Goal: Information Seeking & Learning: Learn about a topic

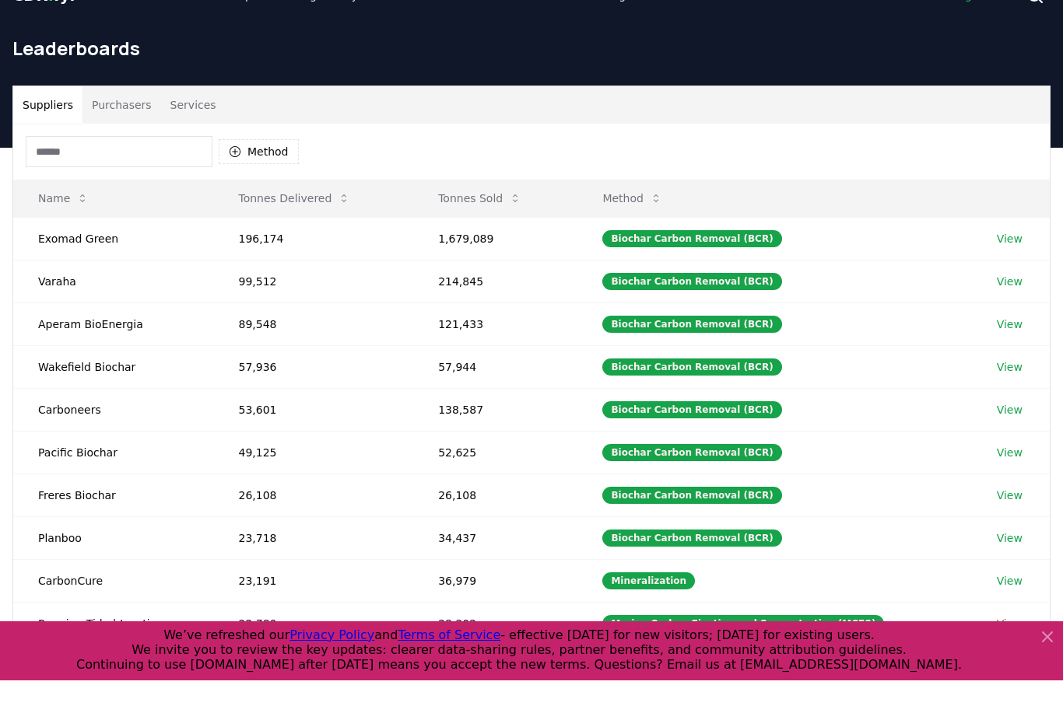
scroll to position [240, 0]
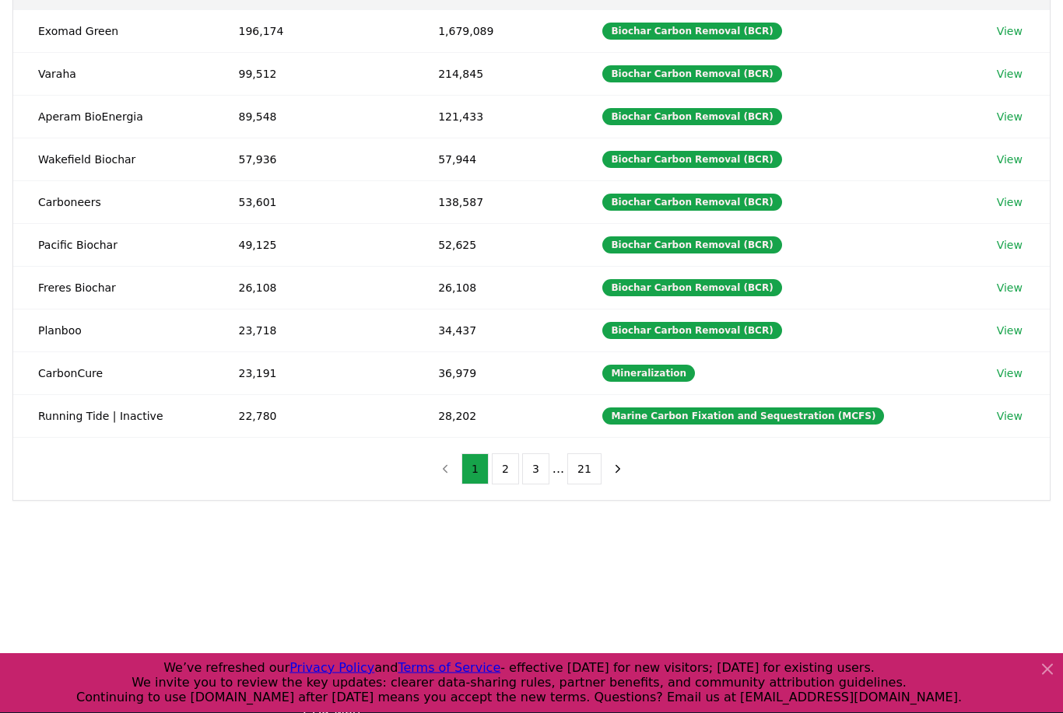
click at [500, 467] on button "2" at bounding box center [505, 469] width 27 height 31
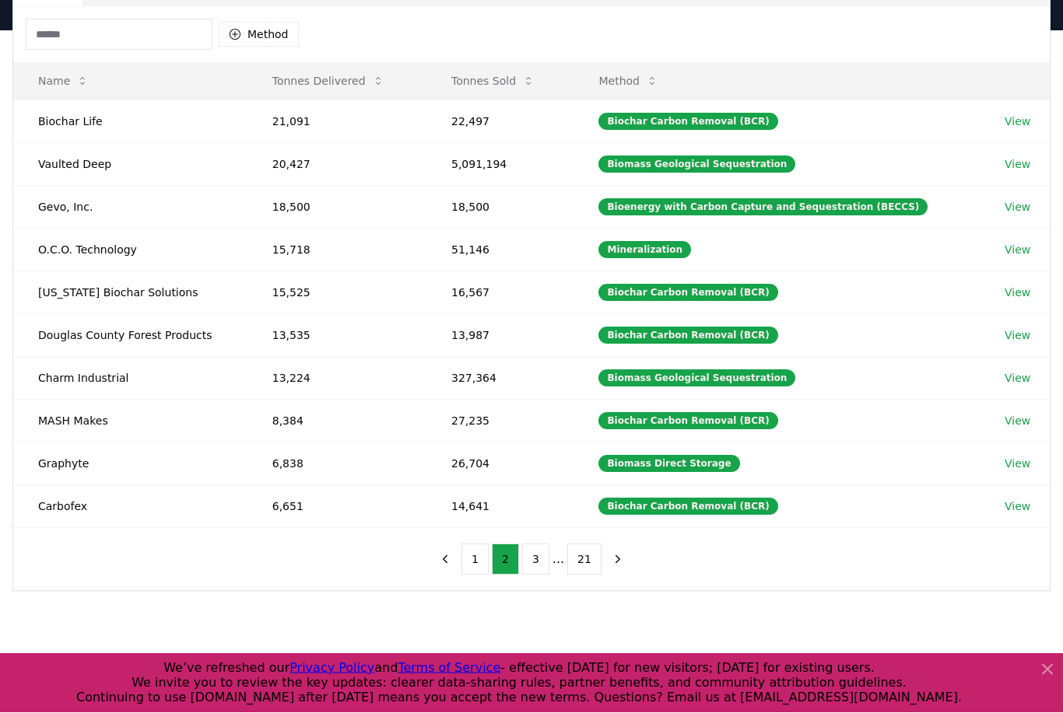
scroll to position [150, 0]
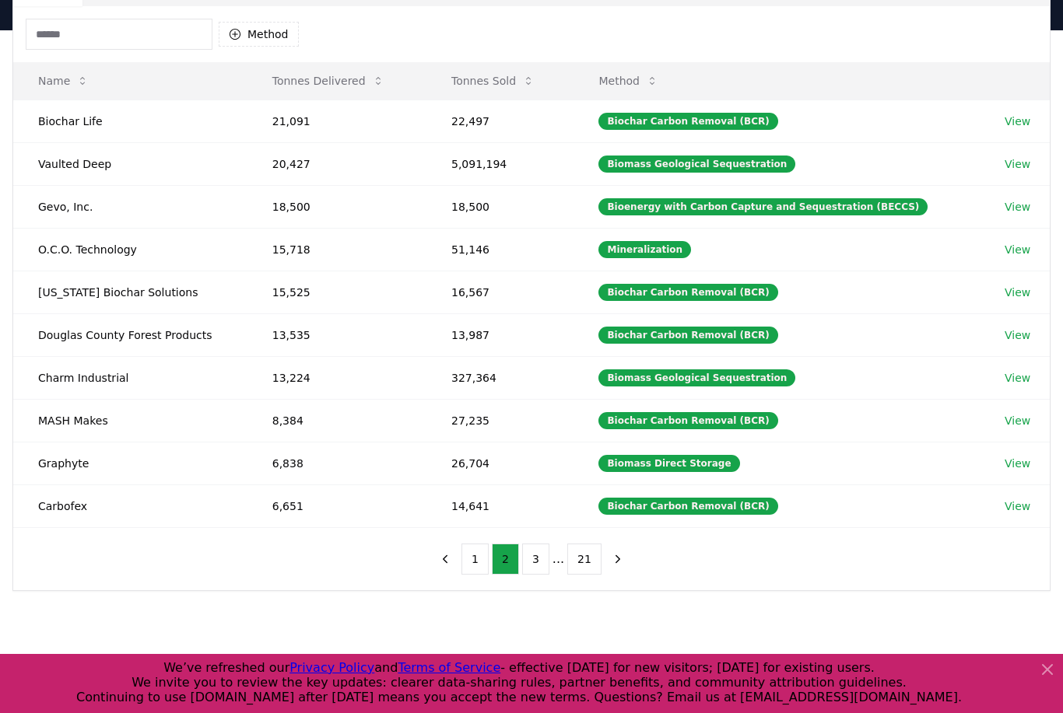
click at [541, 560] on button "3" at bounding box center [535, 559] width 27 height 31
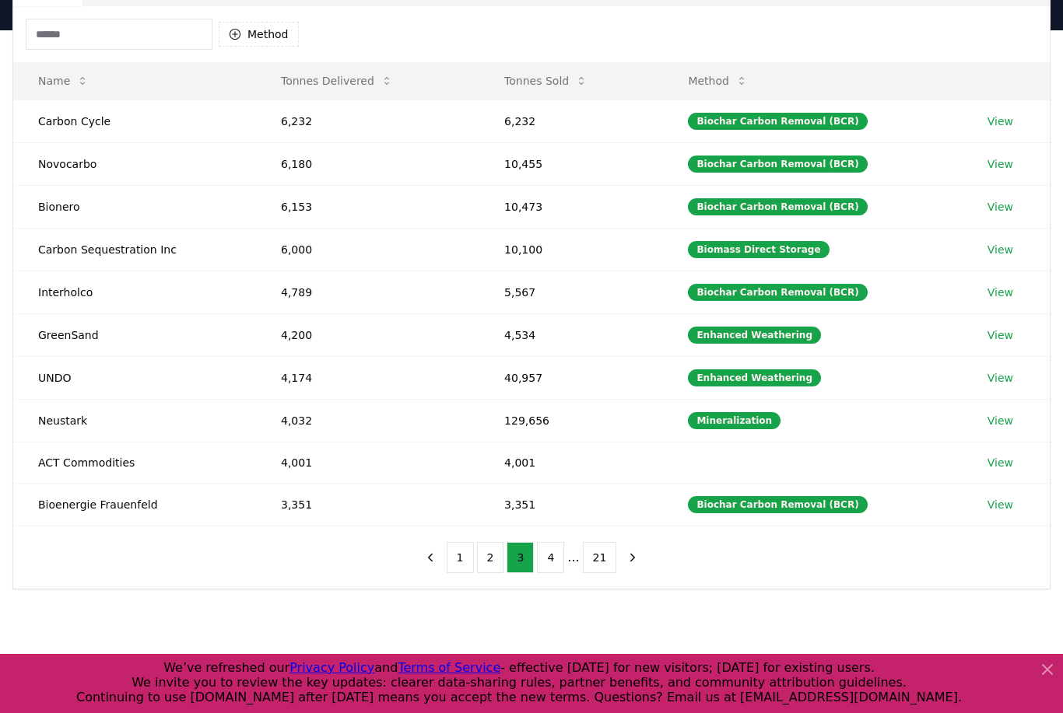
click at [552, 561] on button "4" at bounding box center [550, 557] width 27 height 31
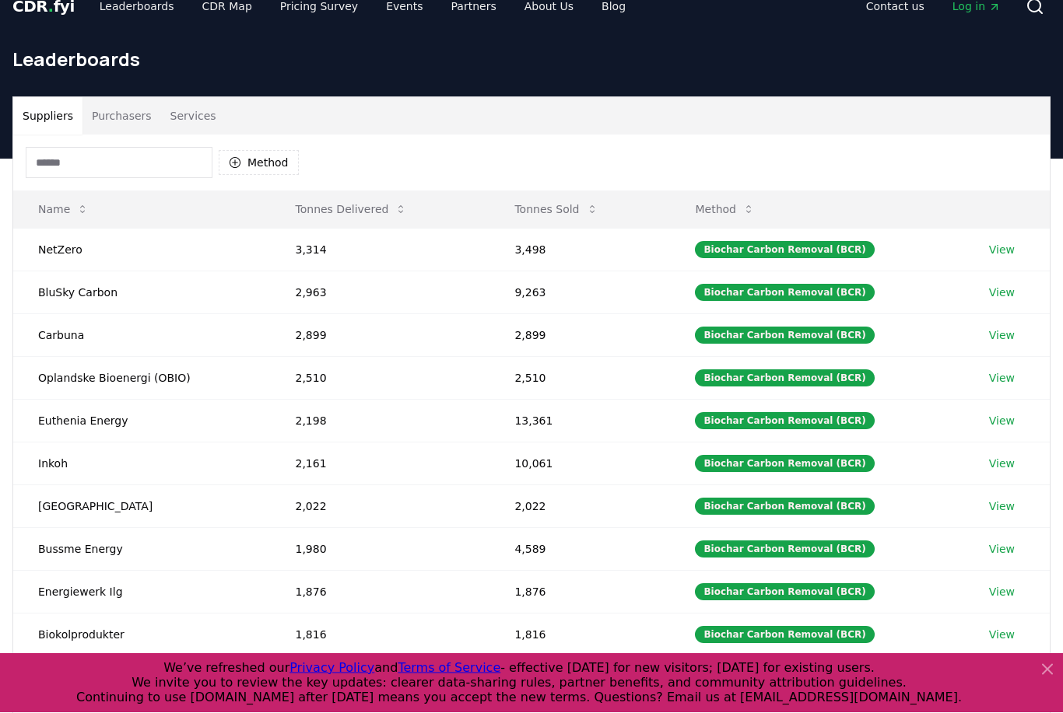
scroll to position [0, 0]
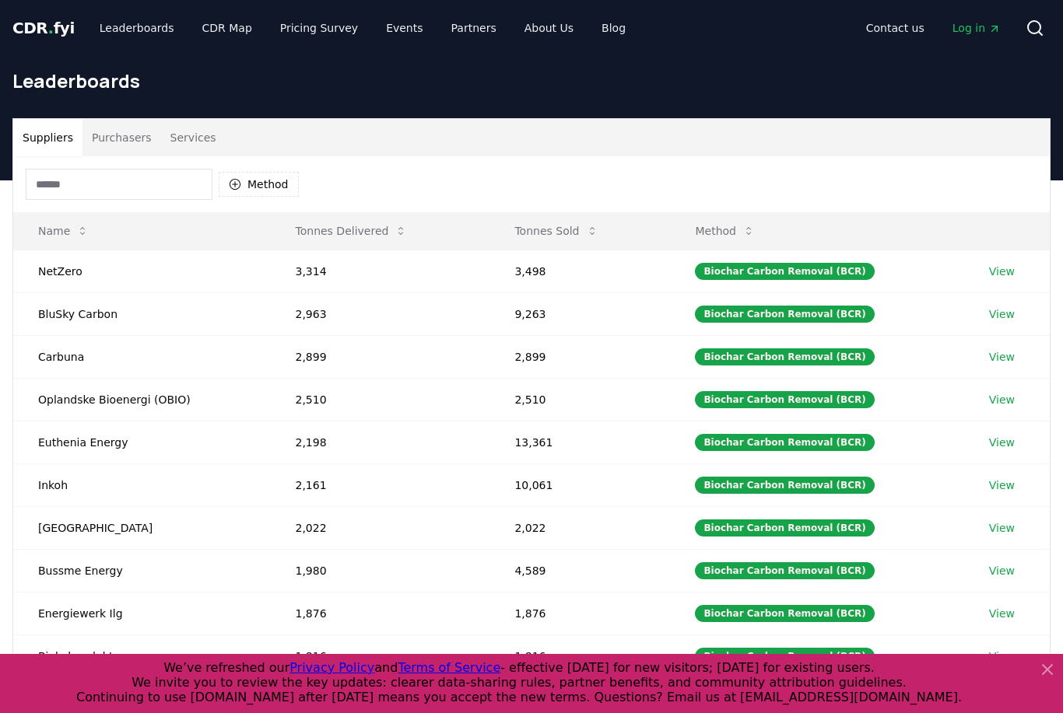
click at [152, 183] on input at bounding box center [119, 184] width 187 height 31
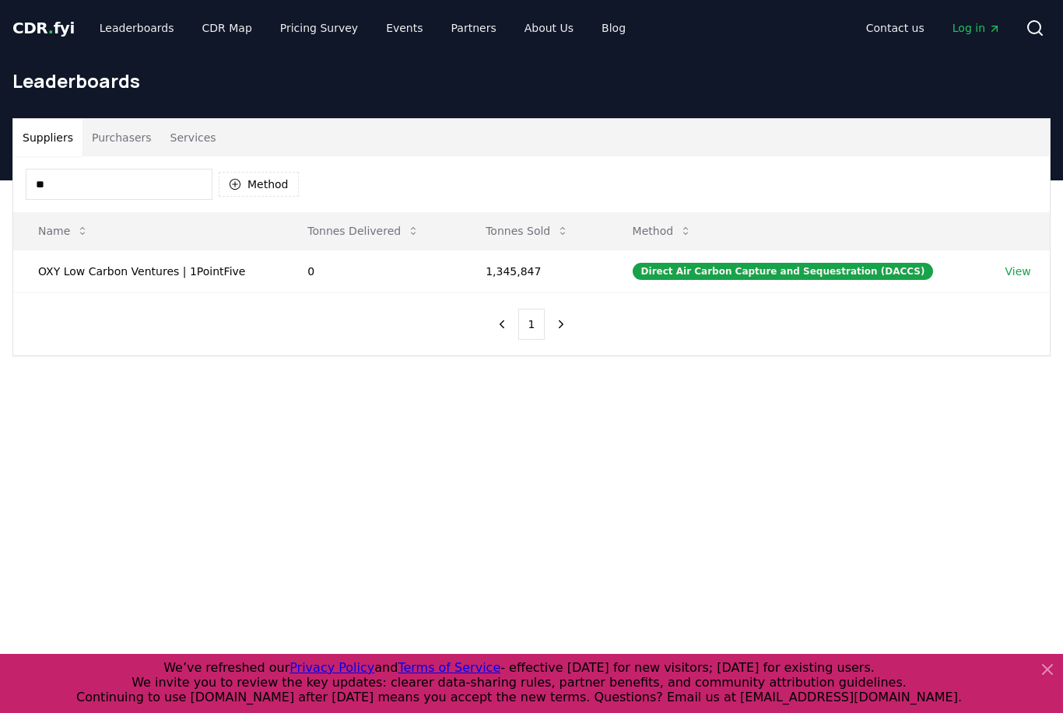
click at [124, 269] on td "OXY Low Carbon Ventures | 1PointFive" at bounding box center [147, 271] width 269 height 43
click at [564, 327] on icon "next page" at bounding box center [561, 324] width 14 height 14
click at [500, 319] on icon "previous page" at bounding box center [502, 324] width 14 height 14
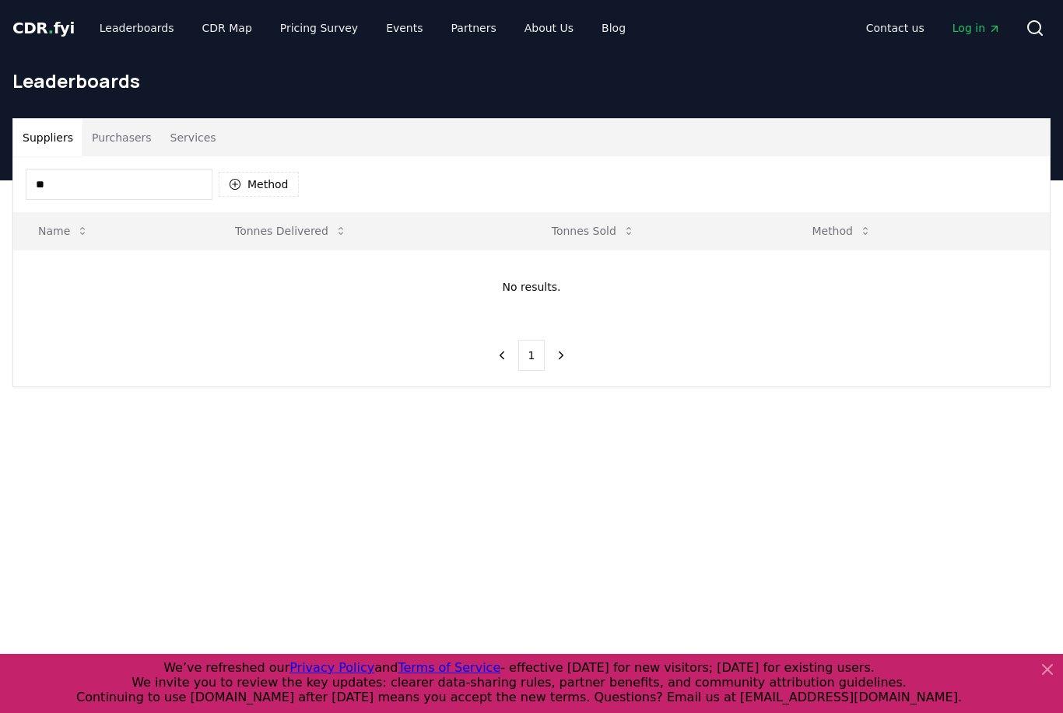
click at [571, 357] on button "next page" at bounding box center [561, 355] width 26 height 31
click at [555, 354] on icon "next page" at bounding box center [561, 355] width 14 height 14
click at [119, 194] on input "**" at bounding box center [119, 184] width 187 height 31
type input "*"
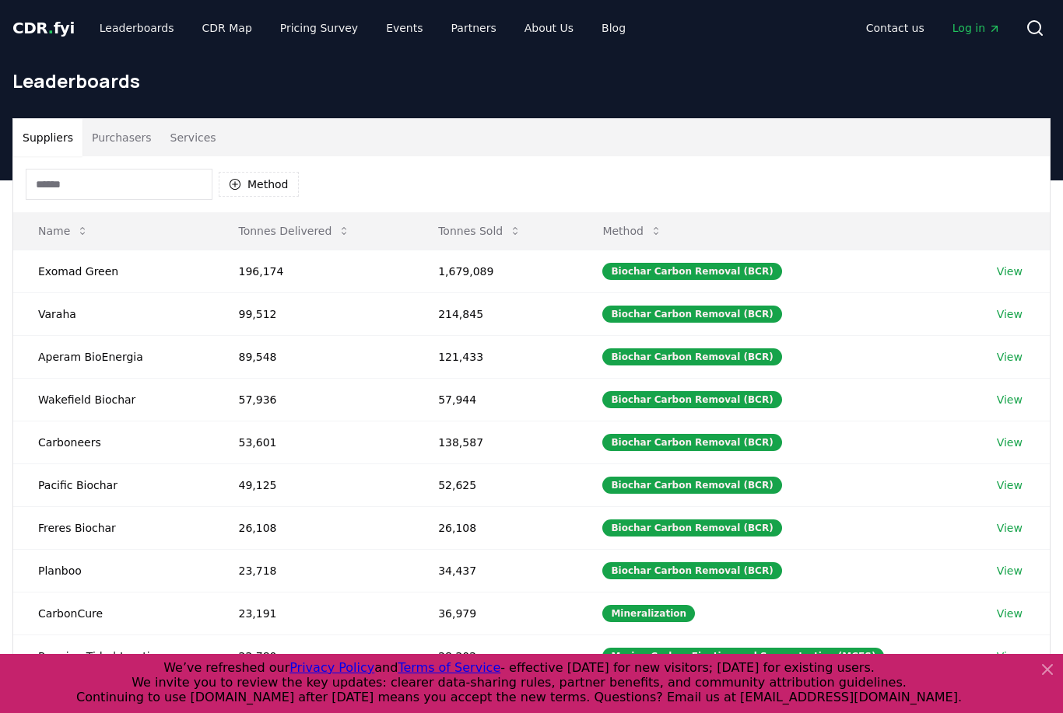
click at [298, 226] on button "Tonnes Delivered" at bounding box center [294, 230] width 137 height 31
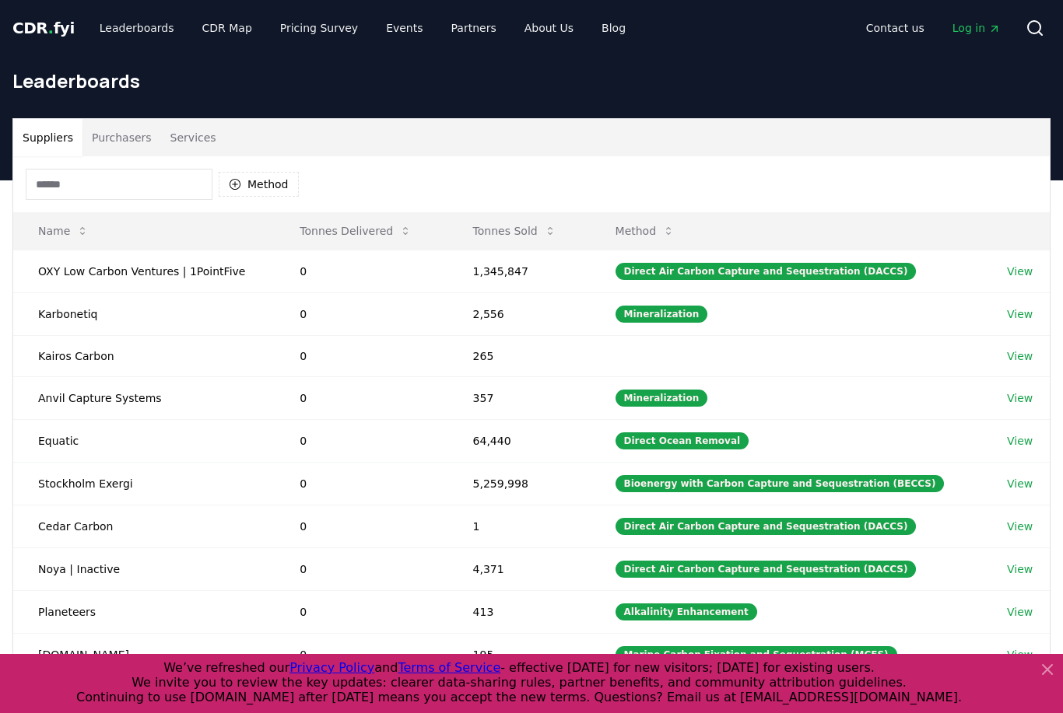
click at [329, 225] on button "Tonnes Delivered" at bounding box center [355, 230] width 137 height 31
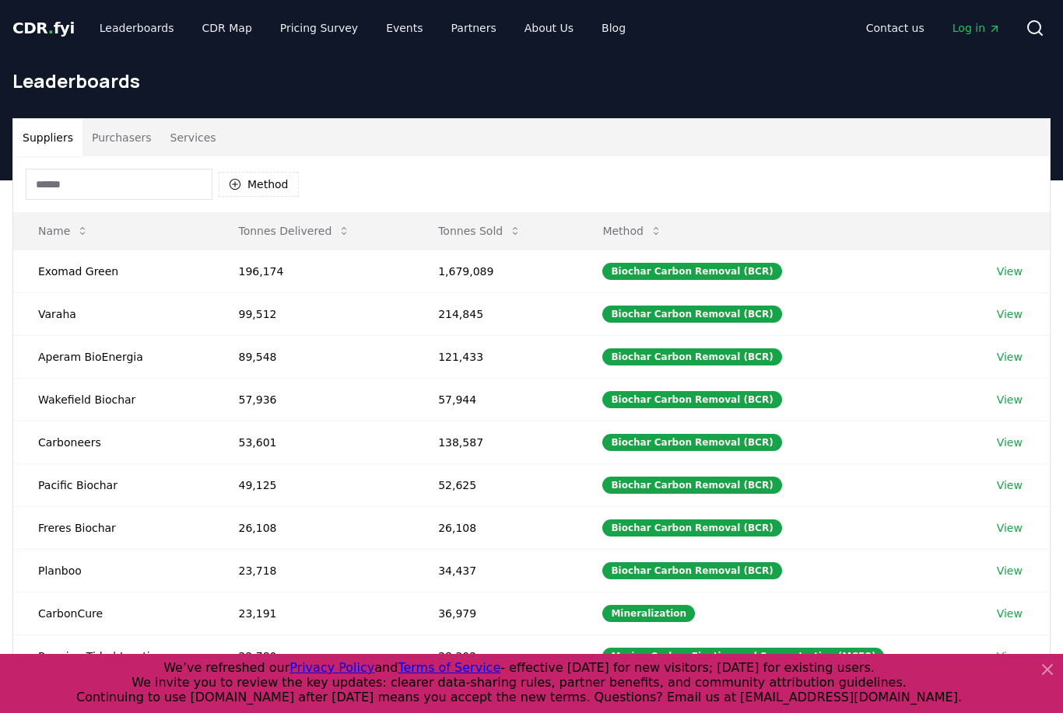
click at [49, 268] on td "Exomad Green" at bounding box center [113, 271] width 200 height 43
click at [498, 240] on button "Tonnes Sold" at bounding box center [479, 230] width 108 height 31
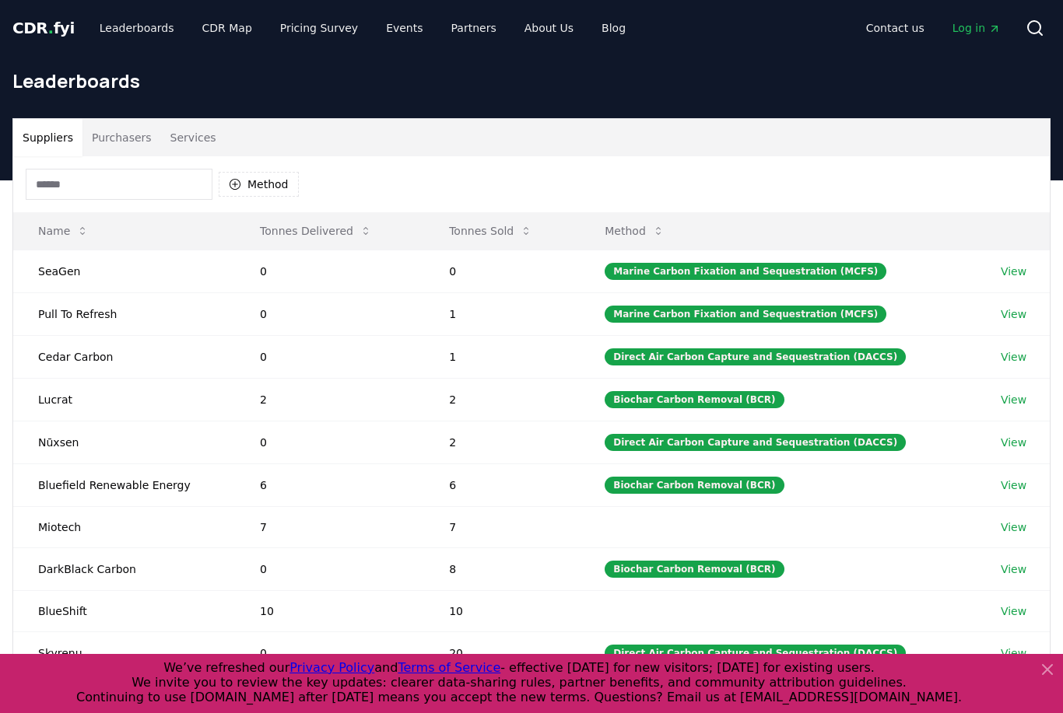
click at [481, 242] on button "Tonnes Sold" at bounding box center [490, 230] width 108 height 31
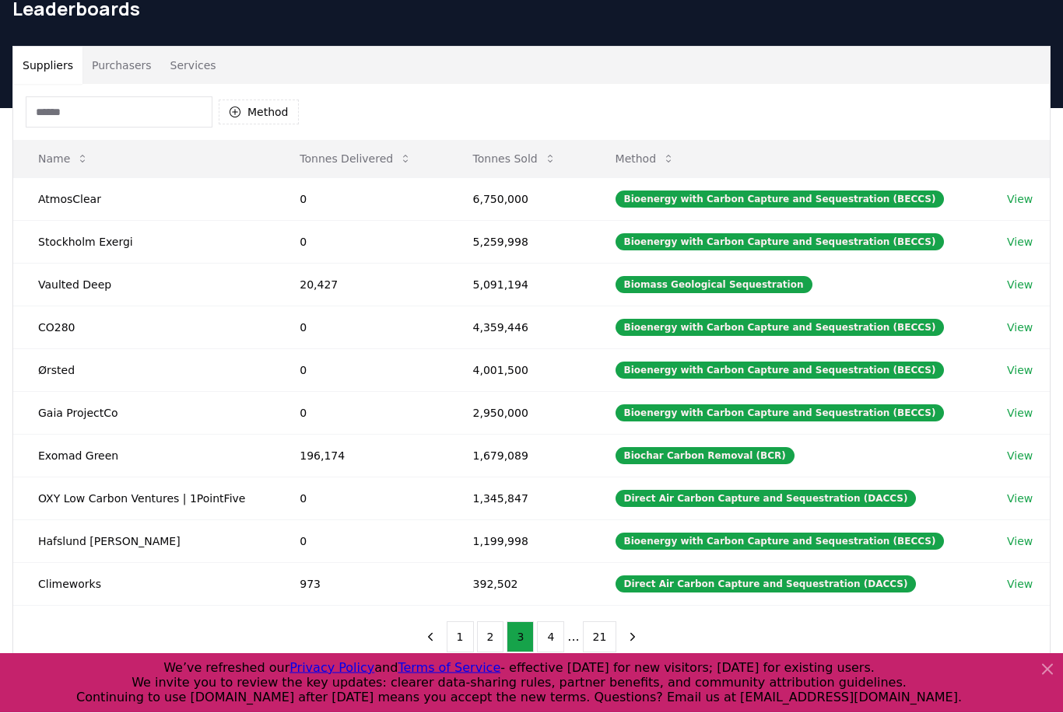
scroll to position [74, 0]
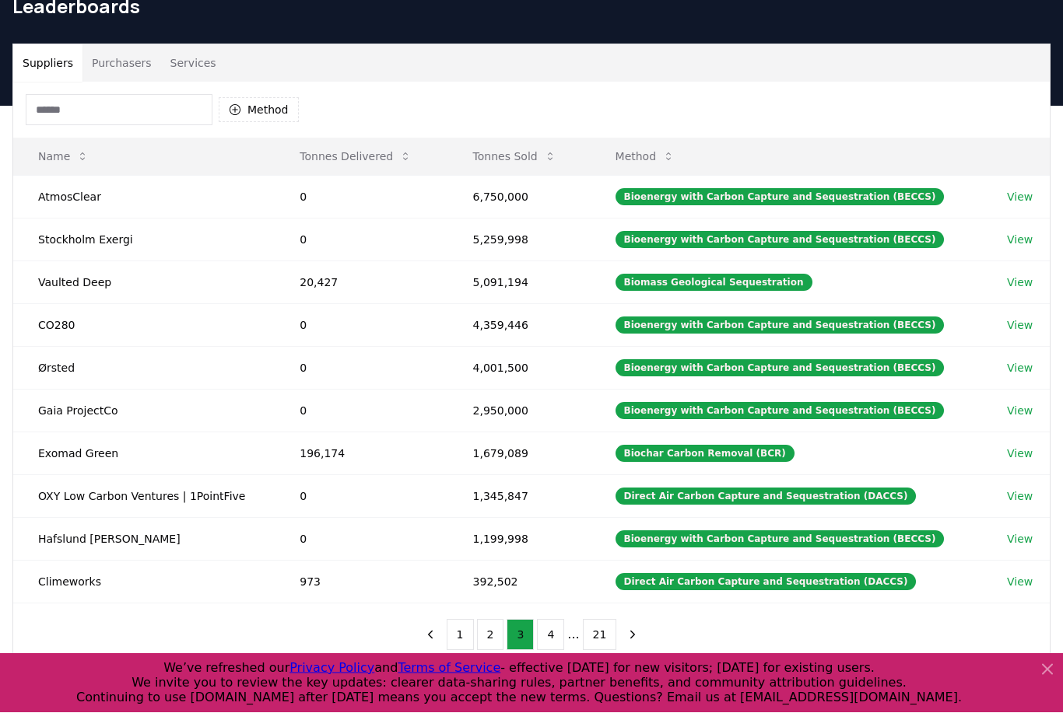
click at [85, 509] on td "OXY Low Carbon Ventures | 1PointFive" at bounding box center [143, 496] width 261 height 43
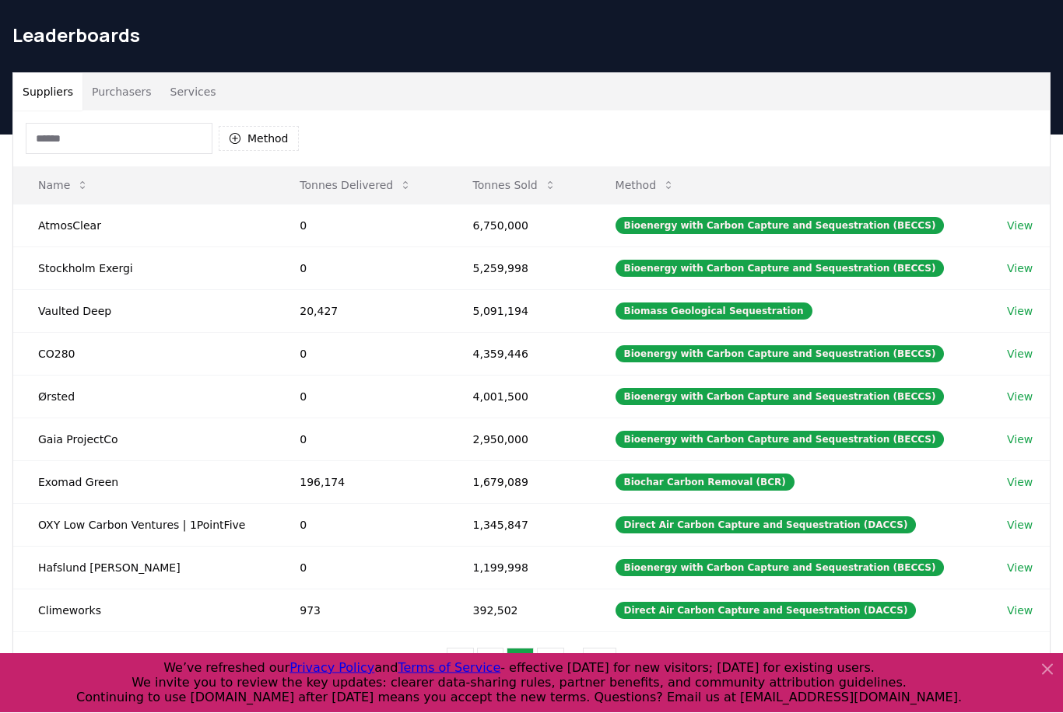
scroll to position [46, 0]
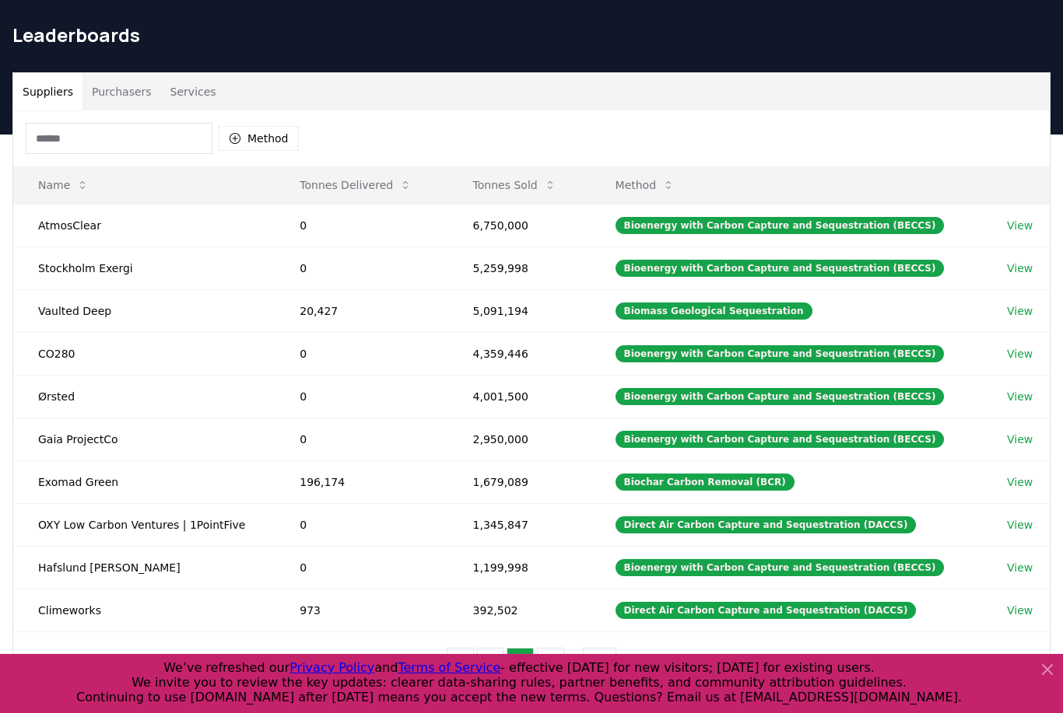
click at [548, 663] on button "4" at bounding box center [550, 663] width 27 height 31
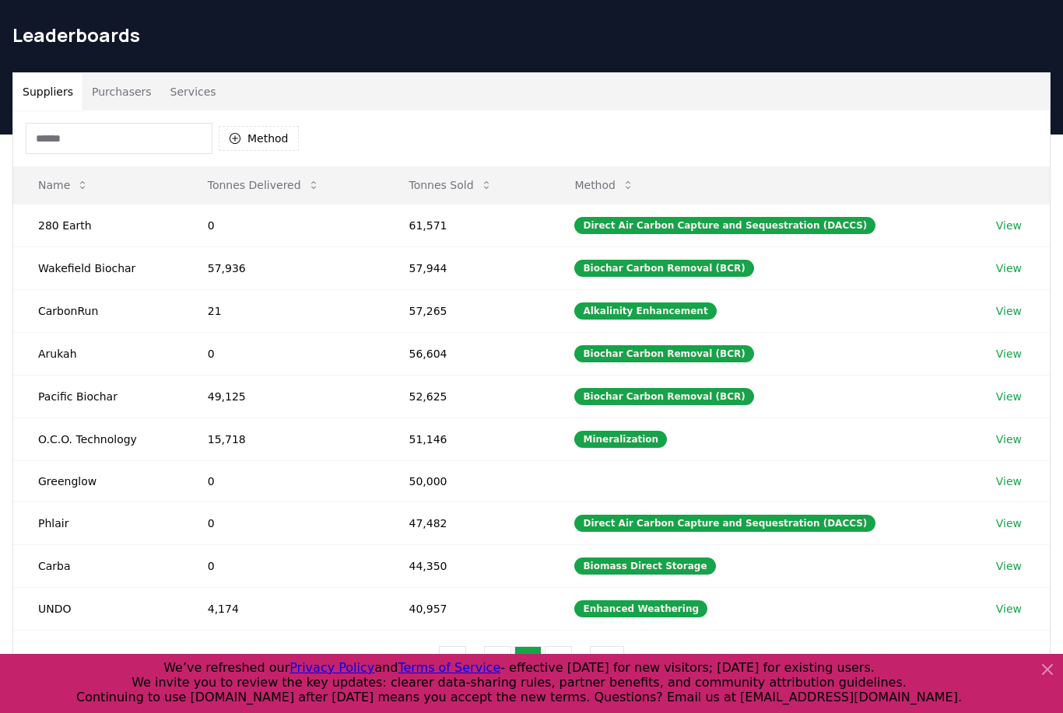
click at [562, 660] on button "5" at bounding box center [557, 661] width 27 height 31
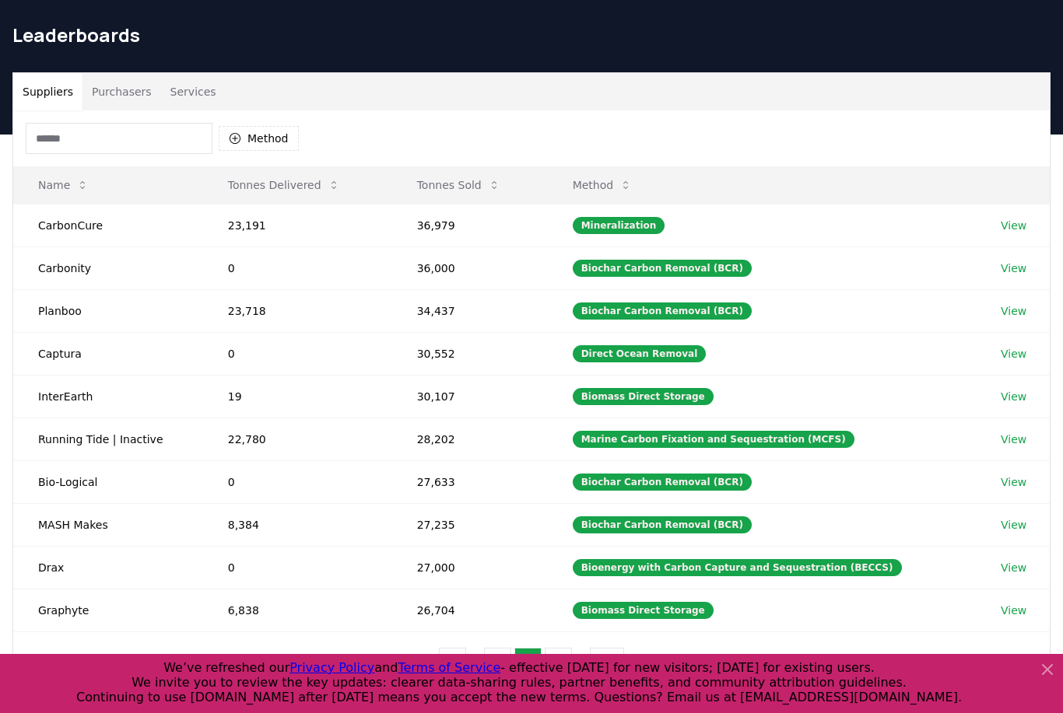
click at [556, 661] on button "6" at bounding box center [557, 663] width 27 height 31
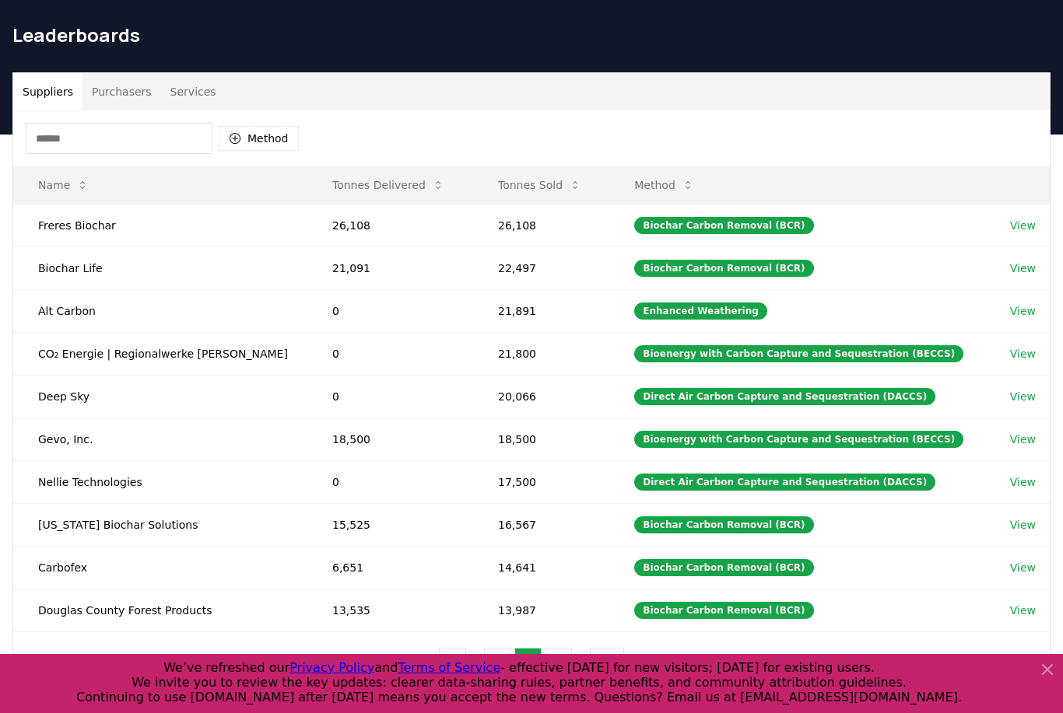
click at [565, 652] on button "7" at bounding box center [557, 663] width 27 height 31
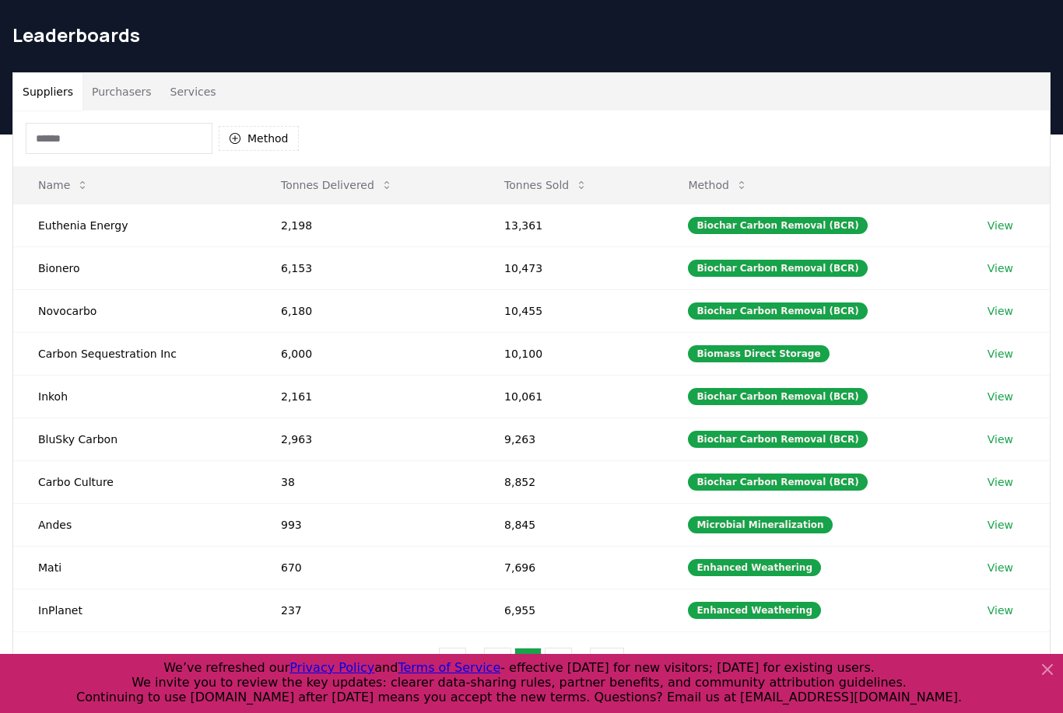
click at [563, 661] on button "8" at bounding box center [557, 663] width 27 height 31
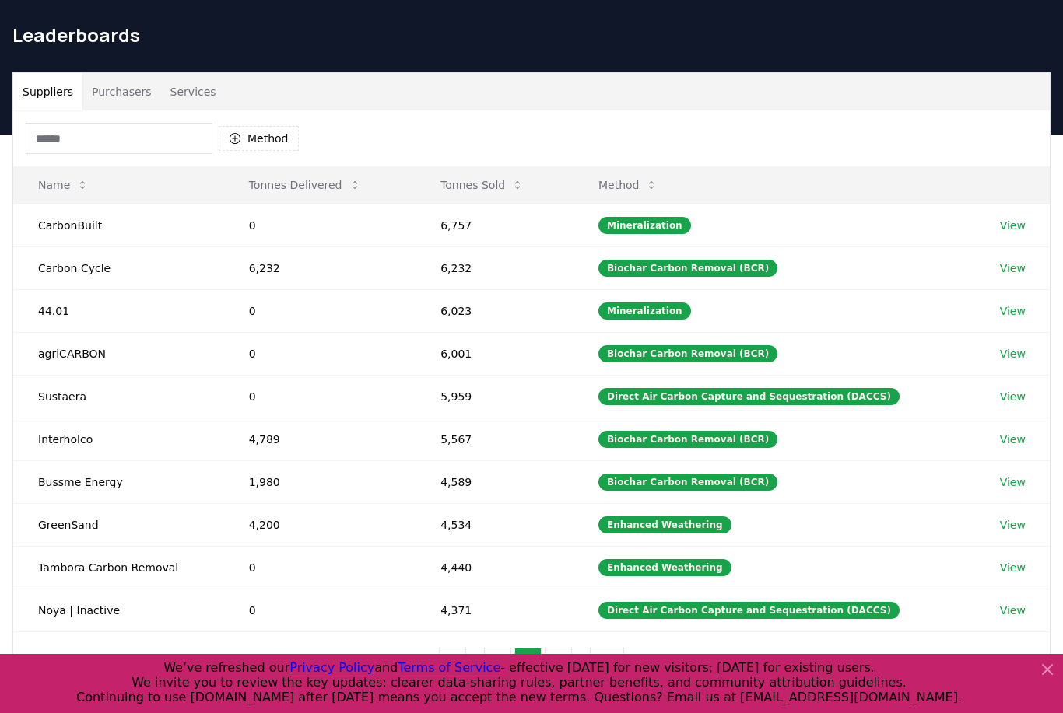
click at [562, 664] on button "9" at bounding box center [557, 663] width 27 height 31
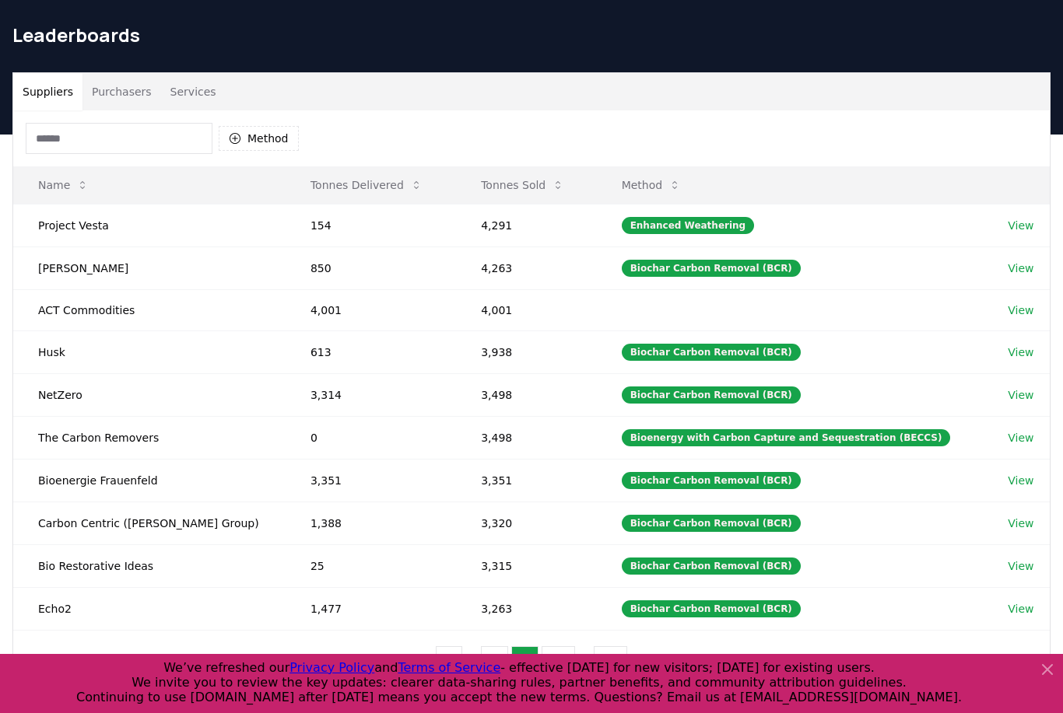
click at [574, 663] on button "10" at bounding box center [558, 661] width 34 height 31
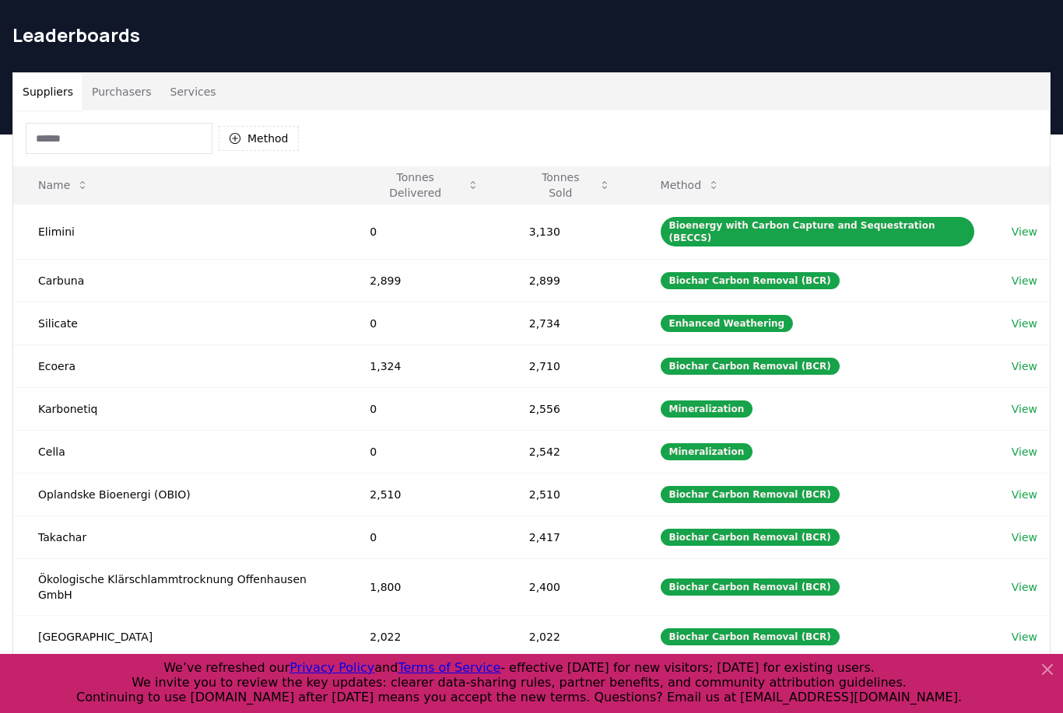
click at [430, 200] on button "Tonnes Delivered" at bounding box center [424, 185] width 134 height 31
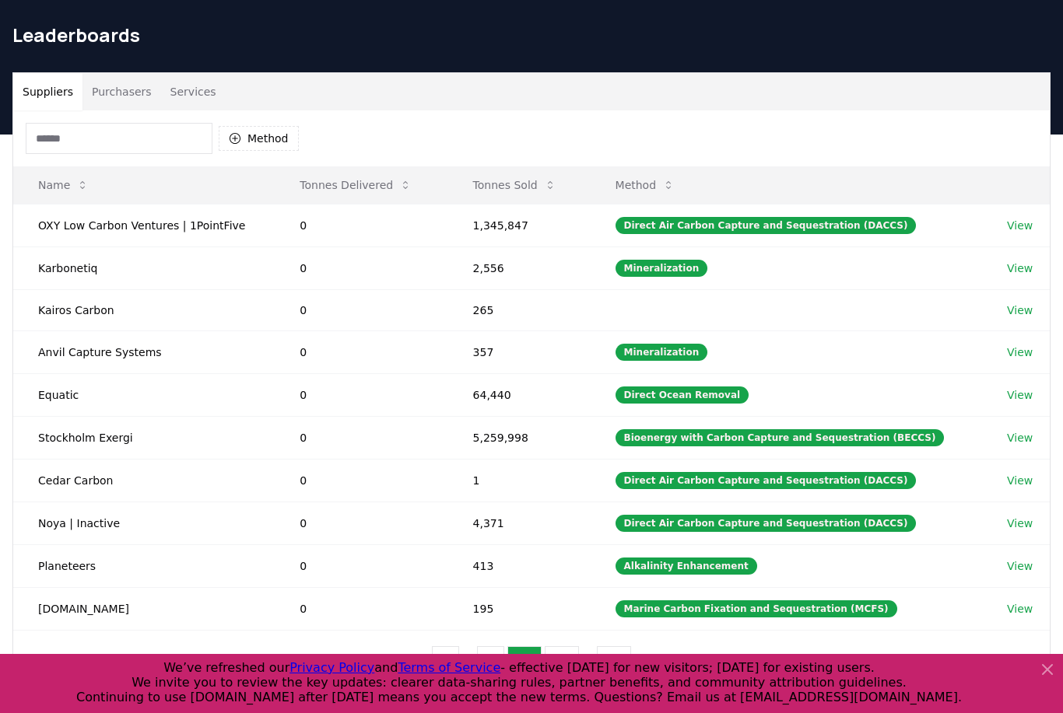
click at [376, 187] on button "Tonnes Delivered" at bounding box center [355, 185] width 137 height 31
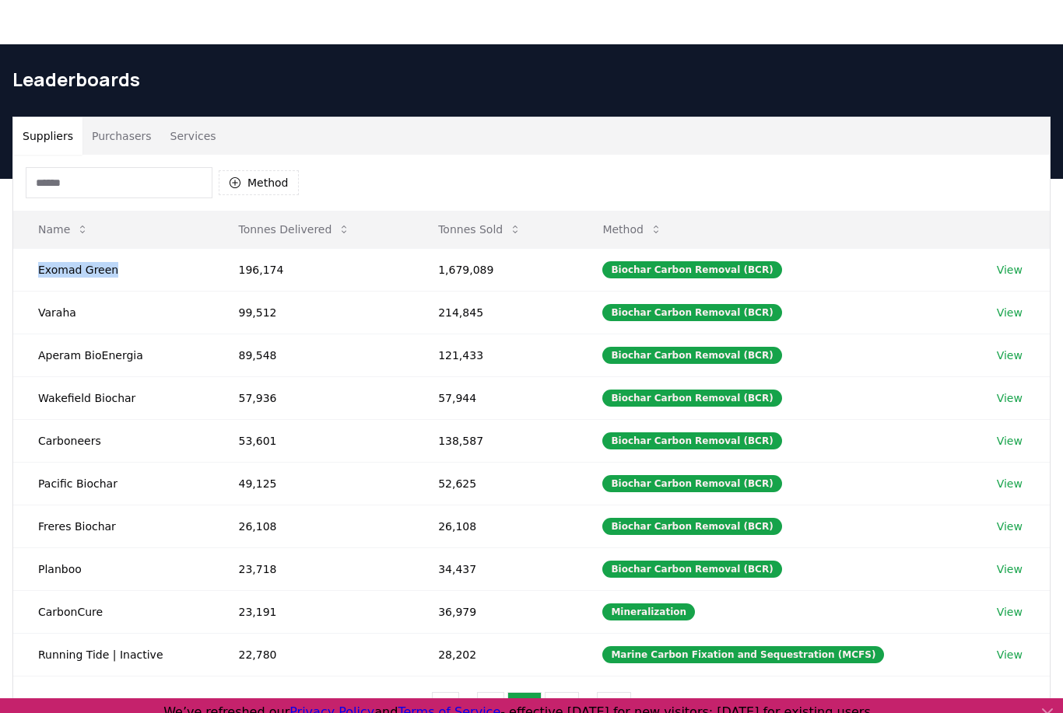
scroll to position [0, 0]
